Goal: Transaction & Acquisition: Purchase product/service

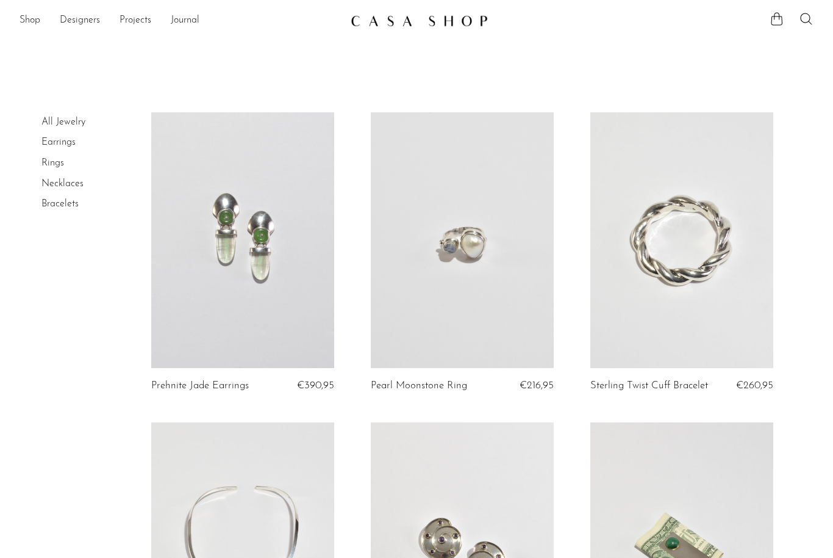
click at [64, 23] on link "Designers" at bounding box center [80, 21] width 40 height 16
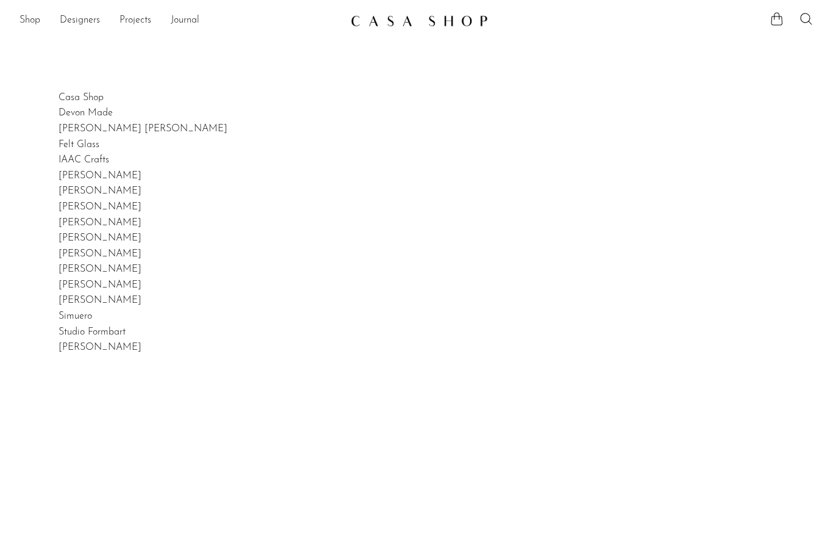
click at [40, 22] on link "Shop" at bounding box center [30, 21] width 21 height 16
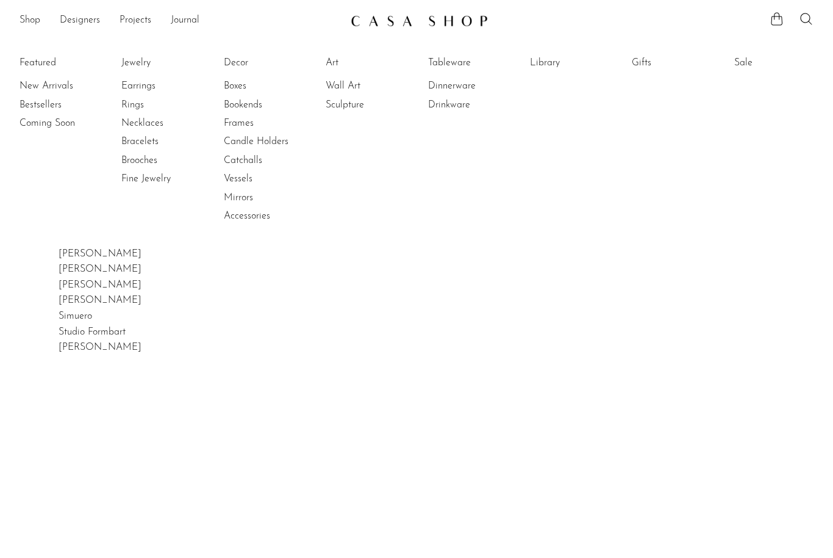
click at [39, 106] on link "Bestsellers" at bounding box center [65, 104] width 91 height 13
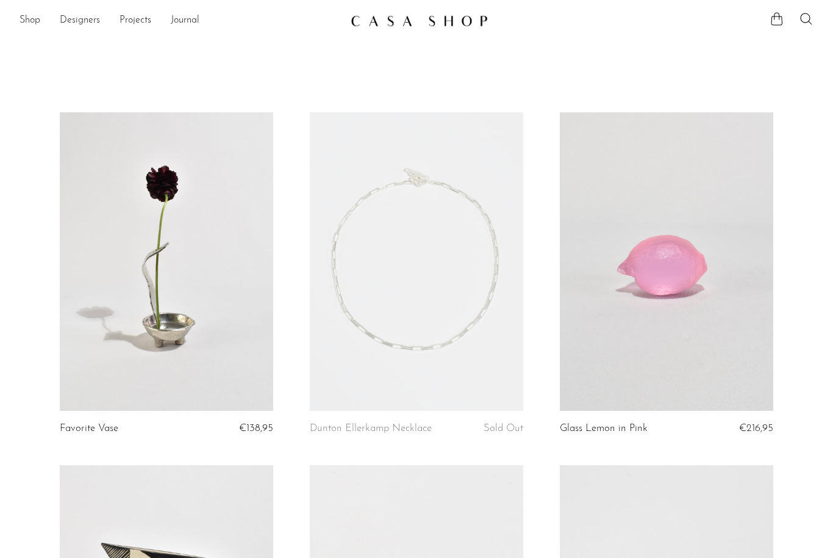
click at [29, 25] on link "Shop" at bounding box center [30, 21] width 21 height 16
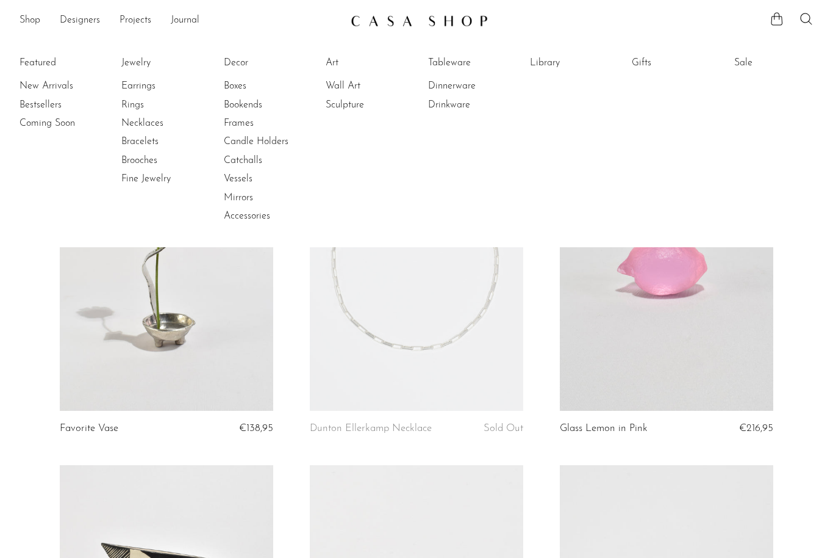
click at [647, 59] on link "Gifts" at bounding box center [677, 62] width 91 height 13
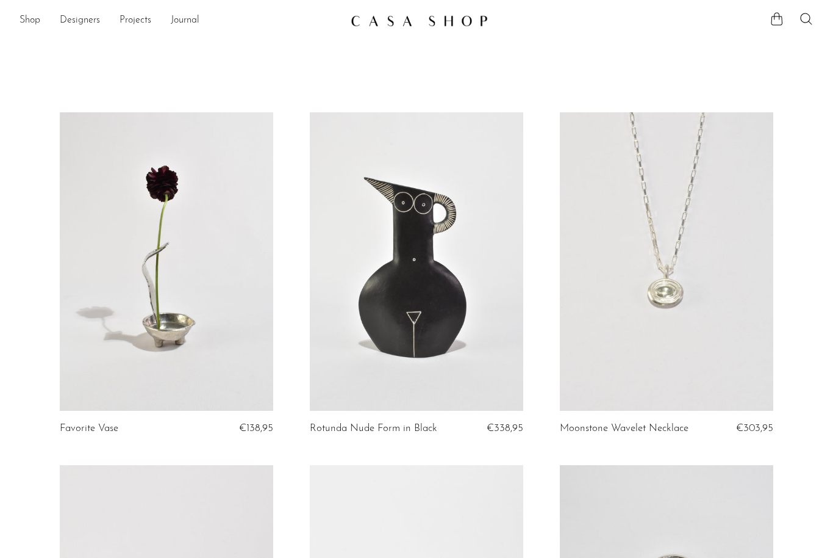
click at [30, 27] on link "Shop" at bounding box center [30, 21] width 21 height 16
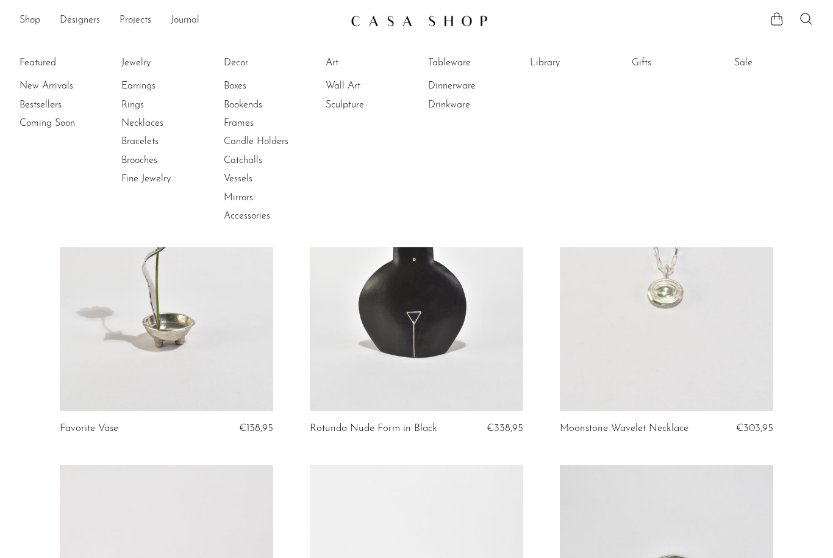
click at [129, 63] on link "Jewelry" at bounding box center [166, 62] width 91 height 13
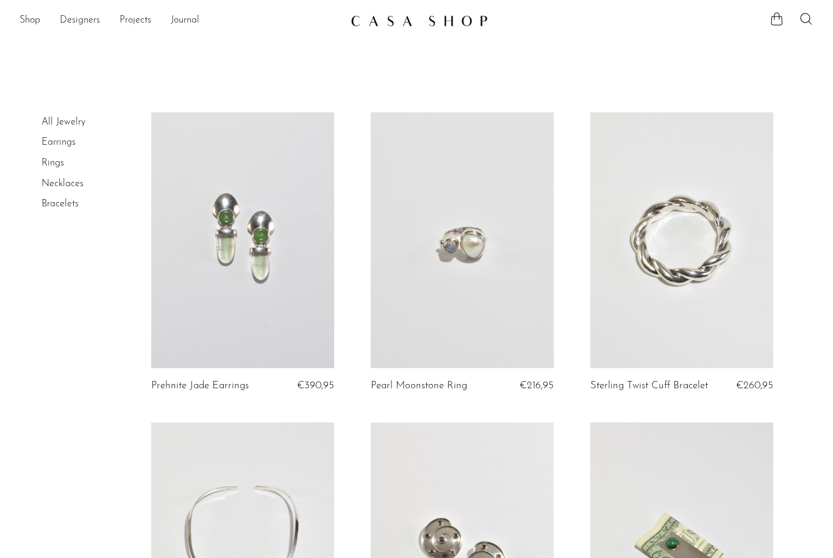
click at [27, 28] on link "Shop" at bounding box center [30, 21] width 21 height 16
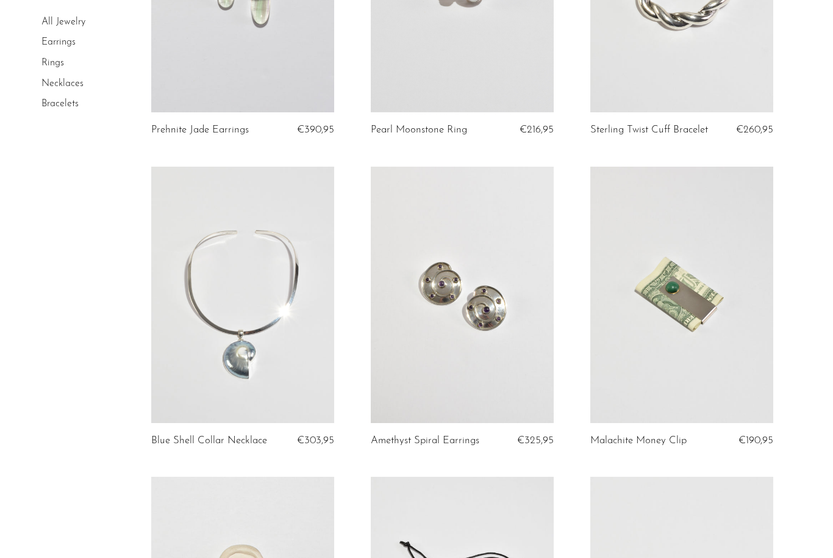
scroll to position [257, 0]
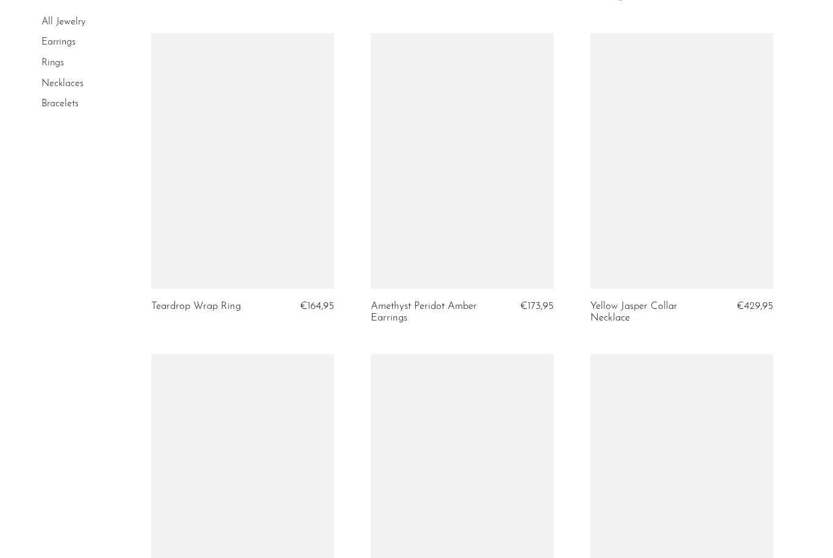
scroll to position [3441, 0]
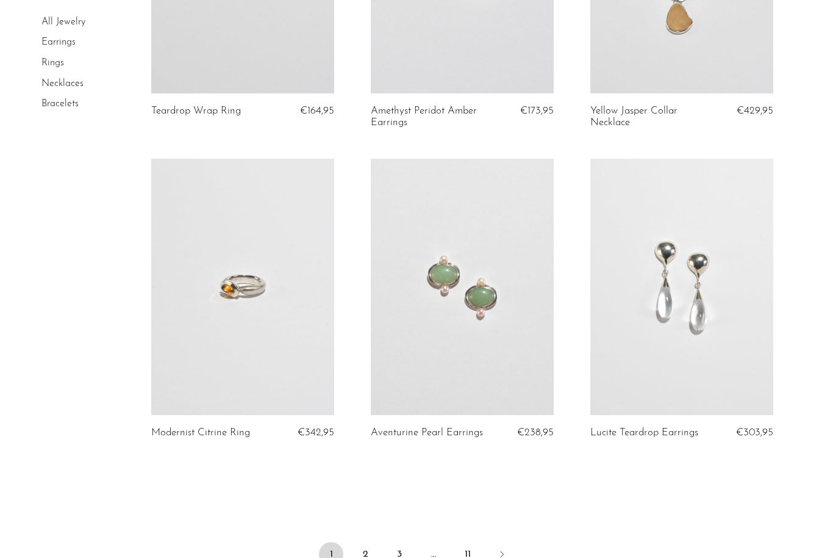
click at [366, 548] on link "2" at bounding box center [365, 554] width 24 height 24
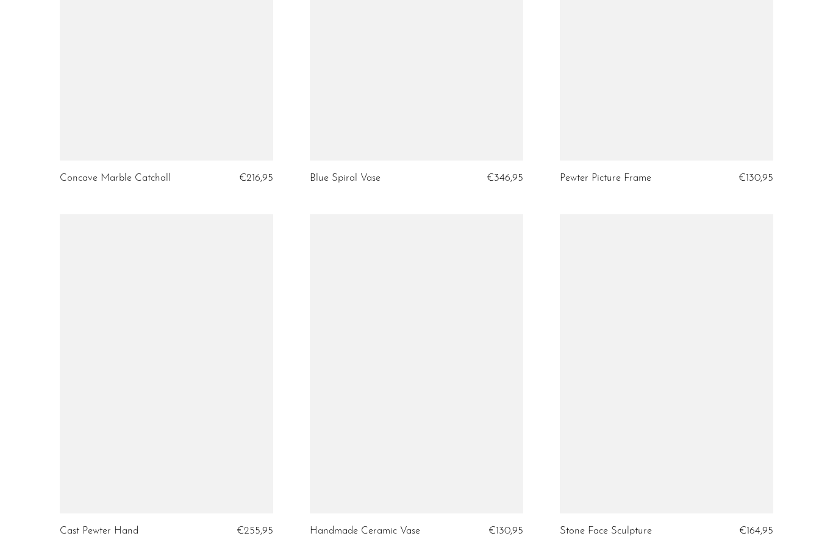
scroll to position [3985, 0]
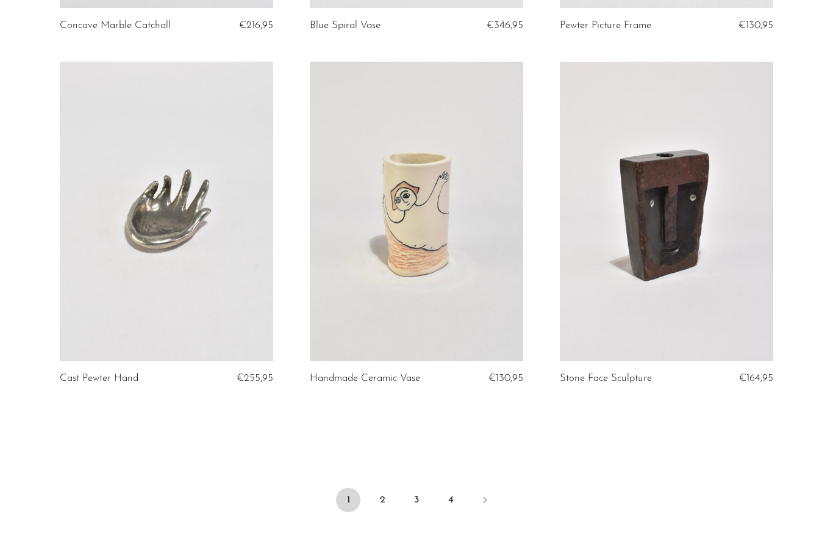
click at [384, 501] on link "2" at bounding box center [382, 499] width 24 height 24
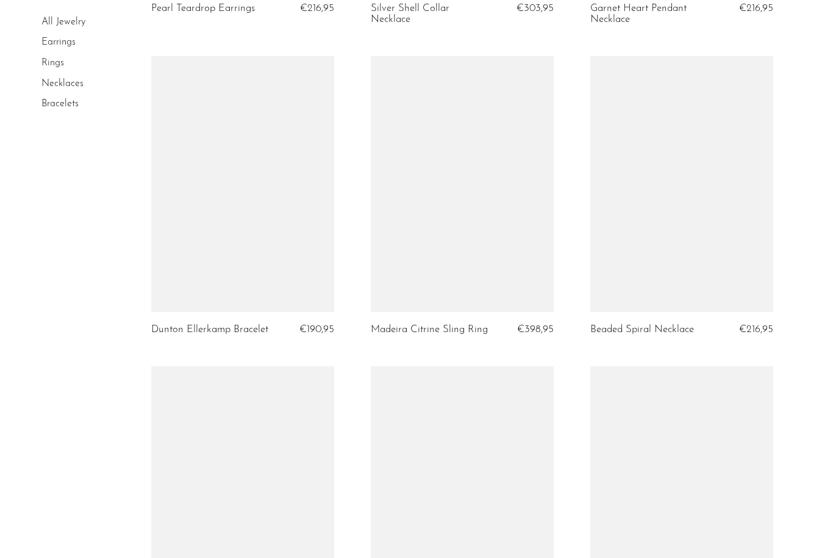
scroll to position [3446, 0]
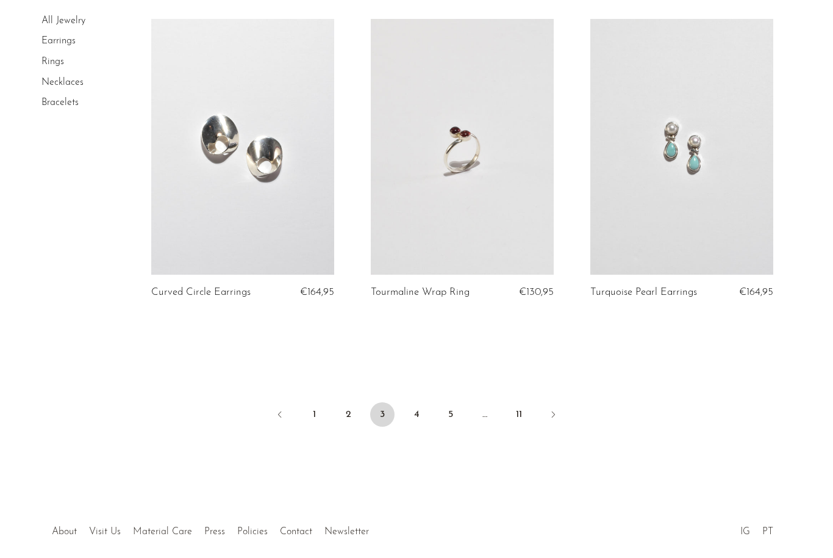
scroll to position [3568, 0]
click at [421, 404] on link "4" at bounding box center [416, 416] width 24 height 24
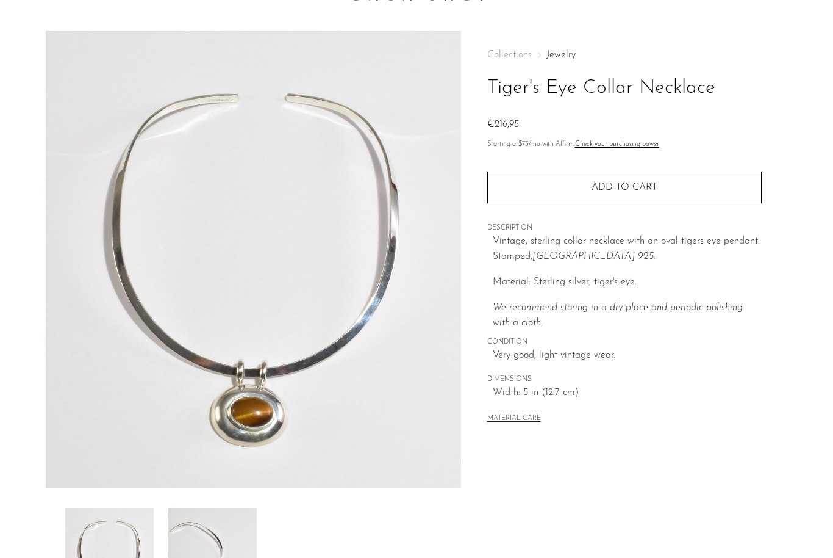
scroll to position [25, 0]
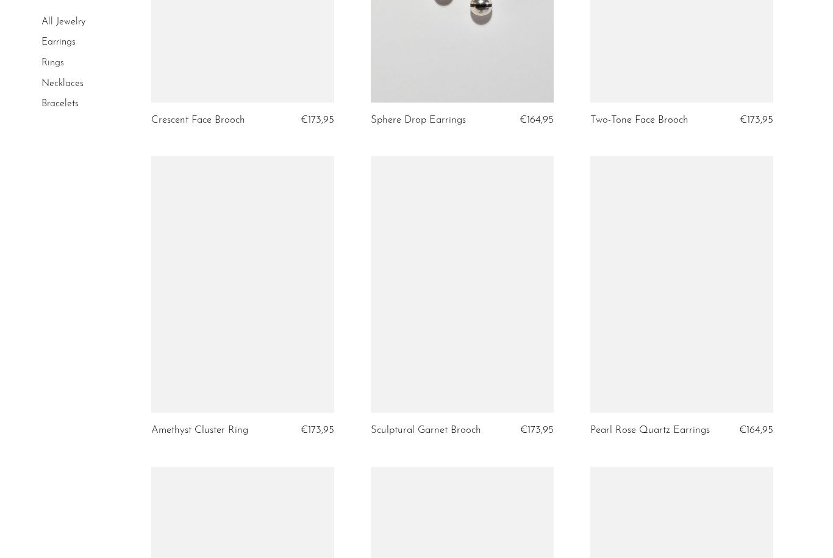
scroll to position [2608, 0]
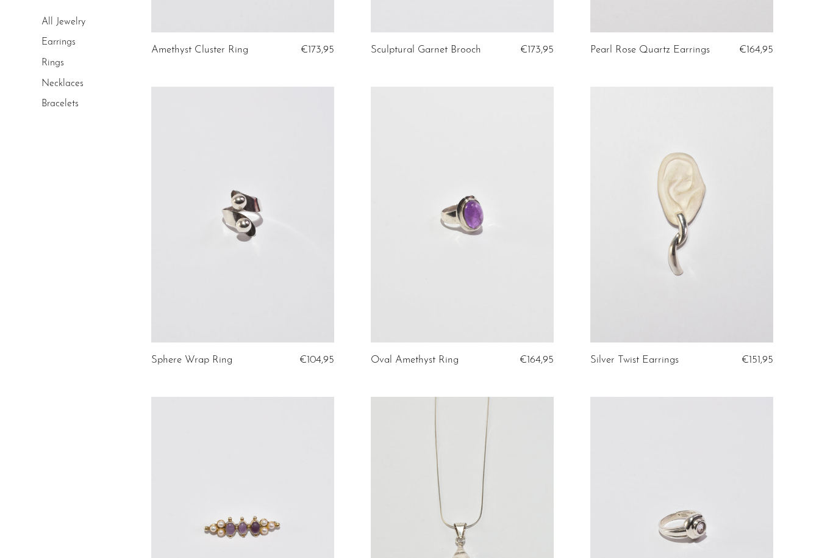
click at [478, 272] on link at bounding box center [462, 215] width 183 height 256
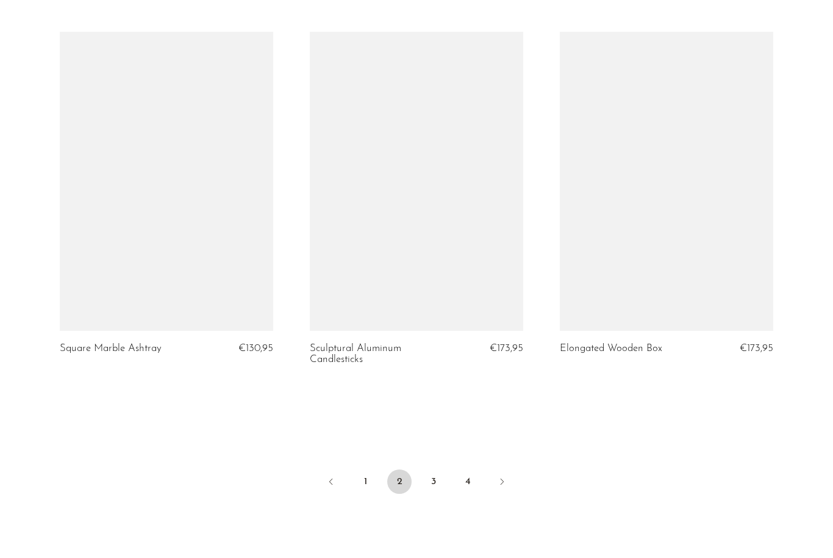
scroll to position [3959, 0]
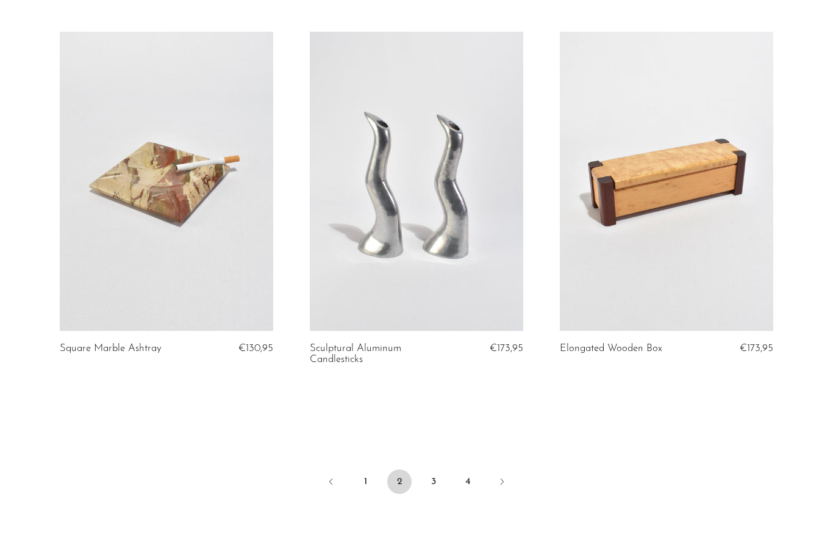
click at [426, 479] on link "3" at bounding box center [433, 481] width 24 height 24
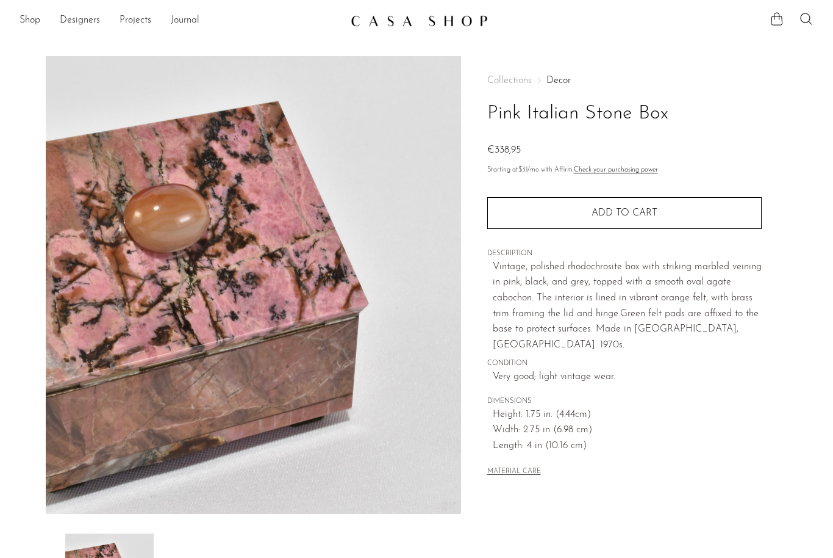
click at [606, 220] on button "Add to cart" at bounding box center [624, 213] width 274 height 32
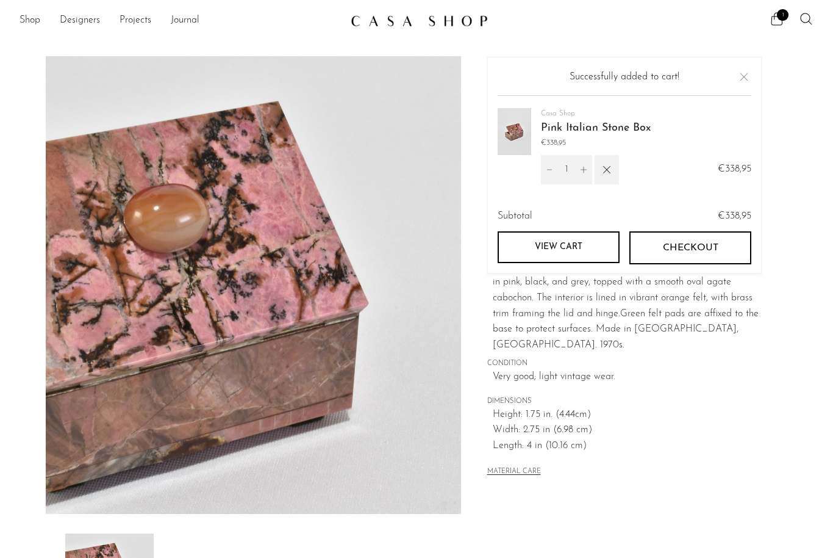
click at [777, 21] on icon at bounding box center [777, 19] width 15 height 15
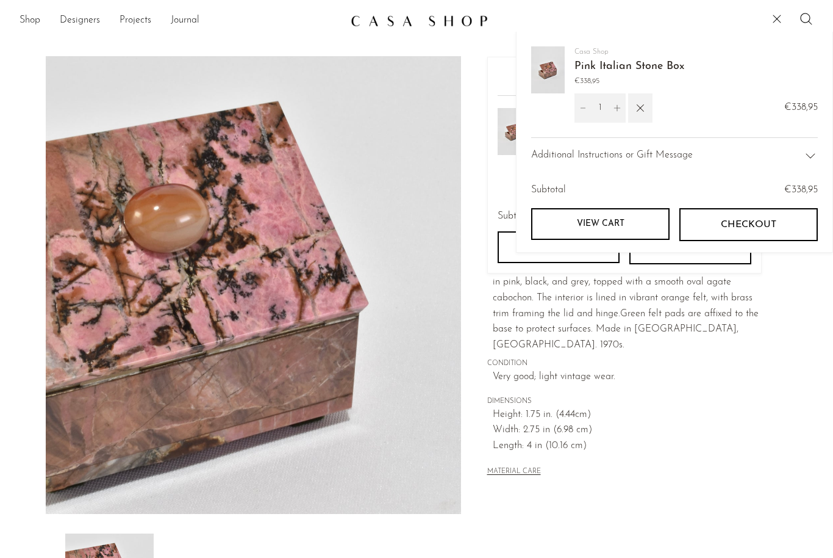
click at [609, 228] on link "View cart" at bounding box center [600, 224] width 138 height 32
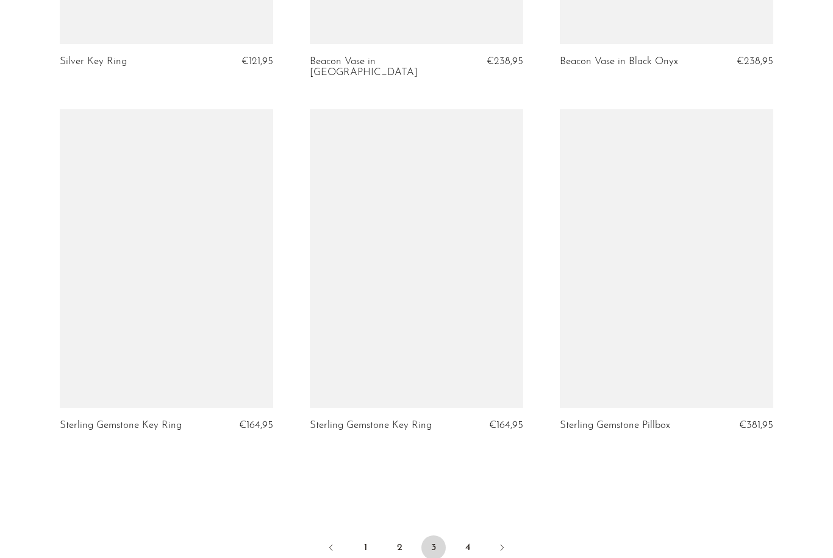
scroll to position [3938, 0]
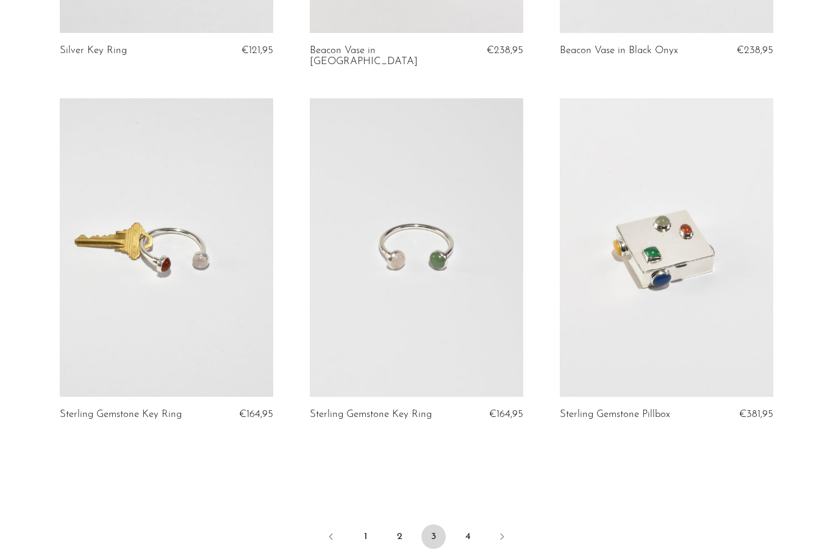
click at [462, 524] on link "4" at bounding box center [468, 536] width 24 height 24
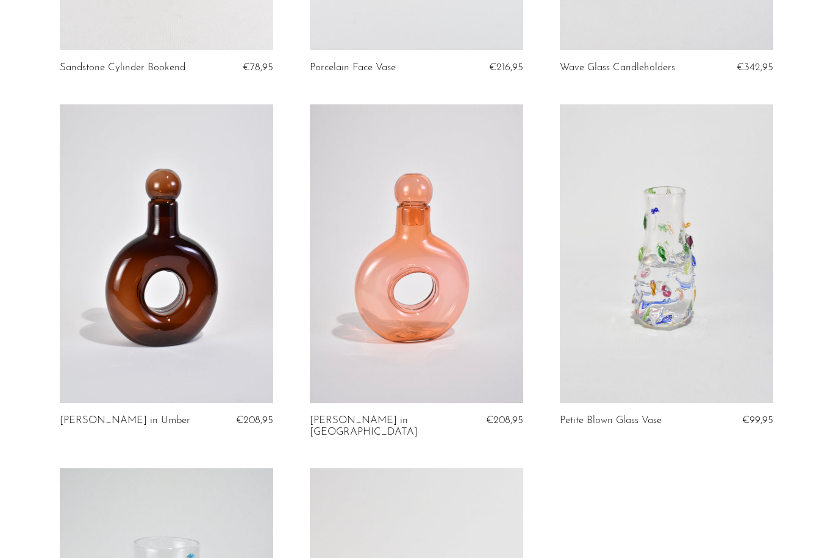
scroll to position [1771, 0]
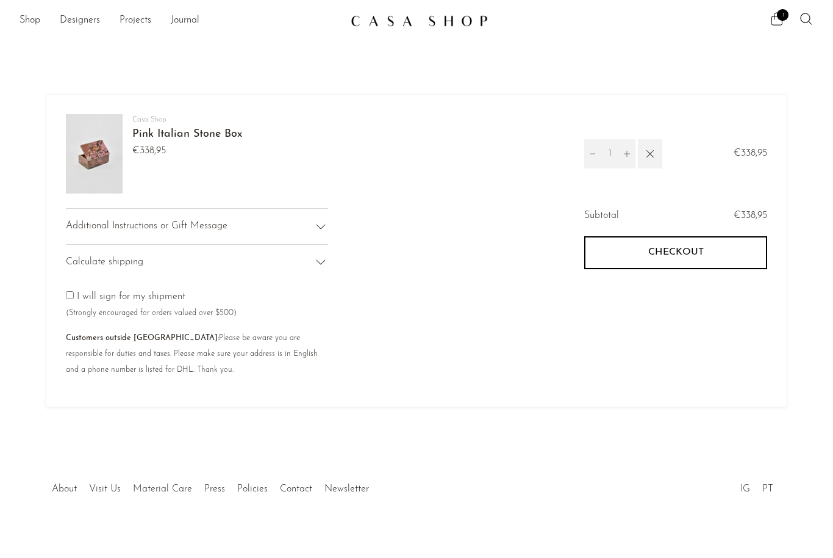
click at [320, 253] on div "Calculate shipping" at bounding box center [197, 262] width 262 height 36
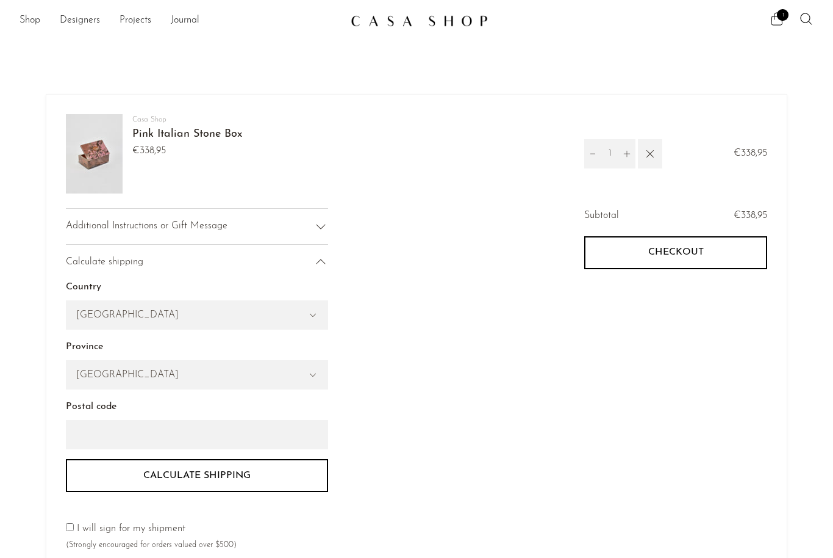
click at [300, 307] on select "United States Canada Switzerland Japan --- Albania Algeria Andorra Angola Angui…" at bounding box center [196, 315] width 261 height 28
select select "Spain"
click at [309, 382] on select "A Coruña Albacete Alicante Almería Asturias Province Badajoz Balears Province B…" at bounding box center [196, 374] width 261 height 28
select select "Madrid"
click at [281, 436] on input "Postal code" at bounding box center [197, 434] width 262 height 29
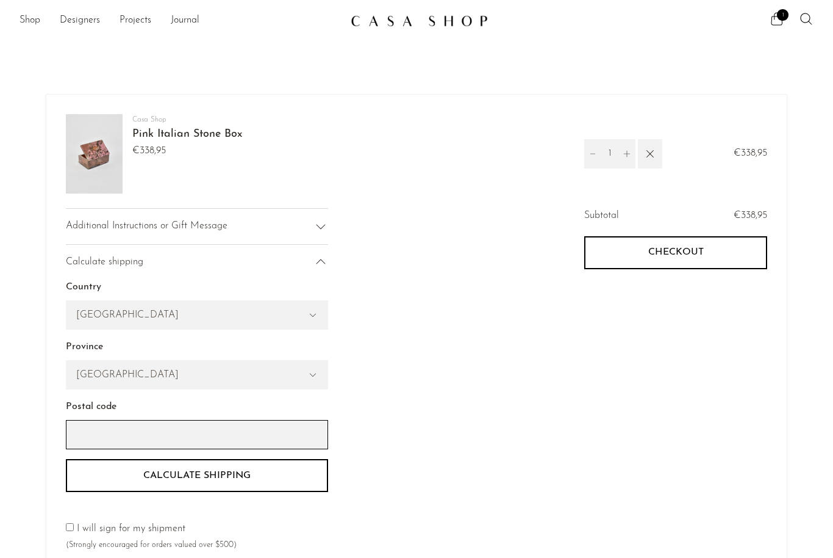
scroll to position [2, 0]
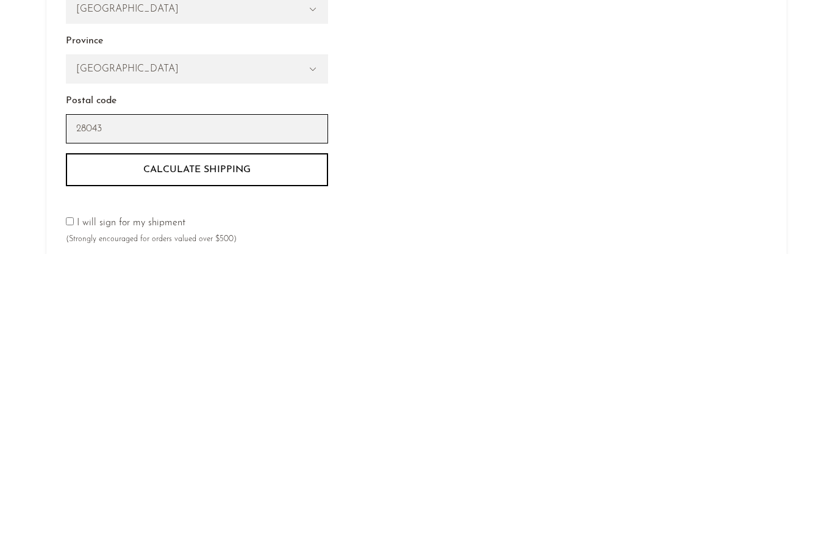
type input "28043"
click at [298, 457] on button "Calculate shipping" at bounding box center [197, 473] width 262 height 33
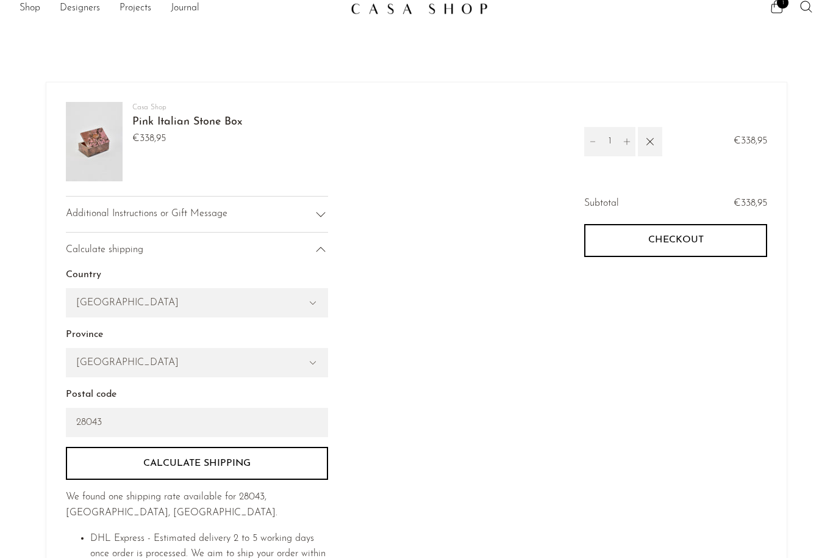
scroll to position [0, 0]
